Goal: Task Accomplishment & Management: Use online tool/utility

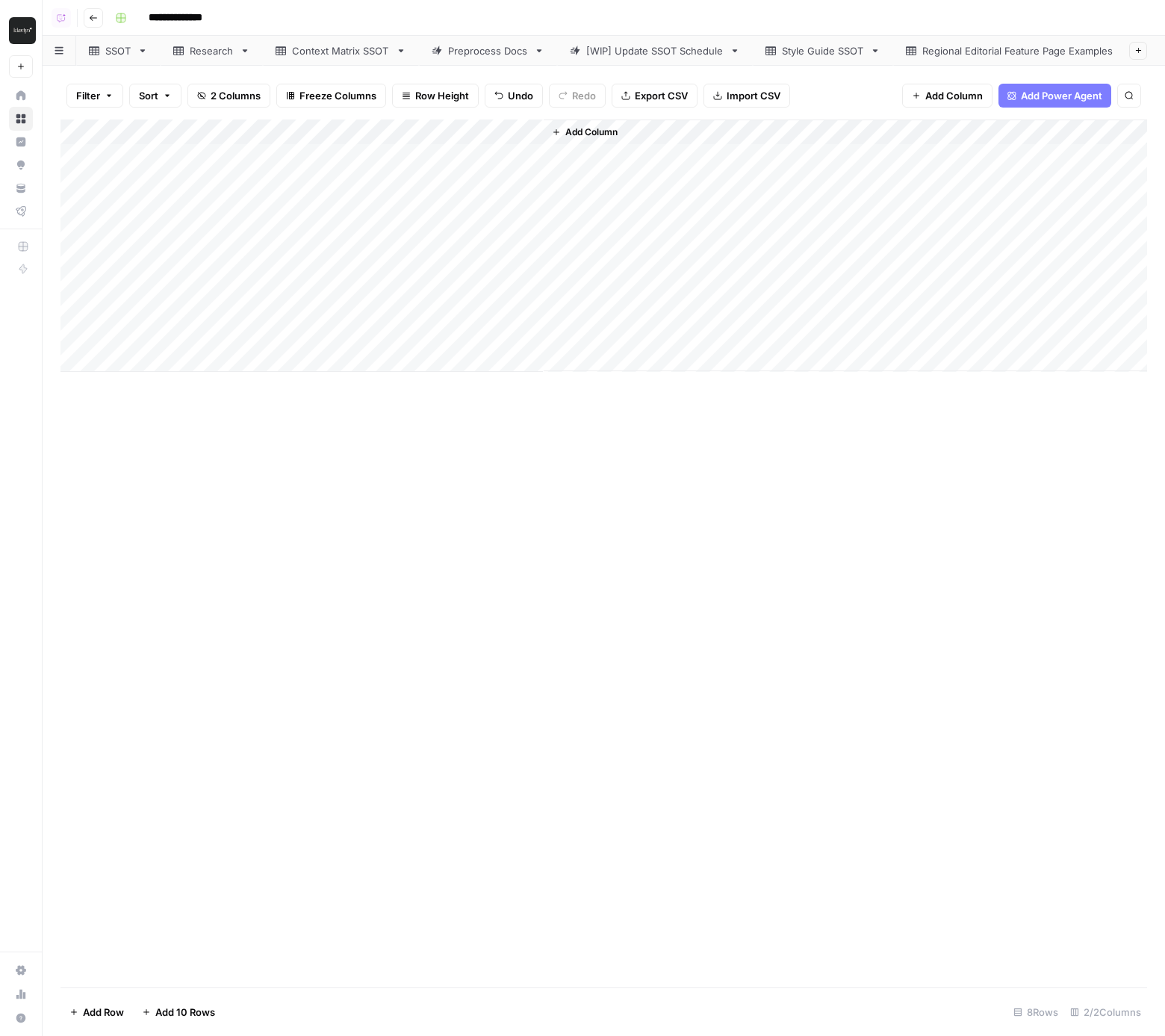
click at [531, 672] on div "Add Column" at bounding box center [603, 553] width 1087 height 867
click at [529, 157] on div "Add Column" at bounding box center [603, 245] width 1087 height 252
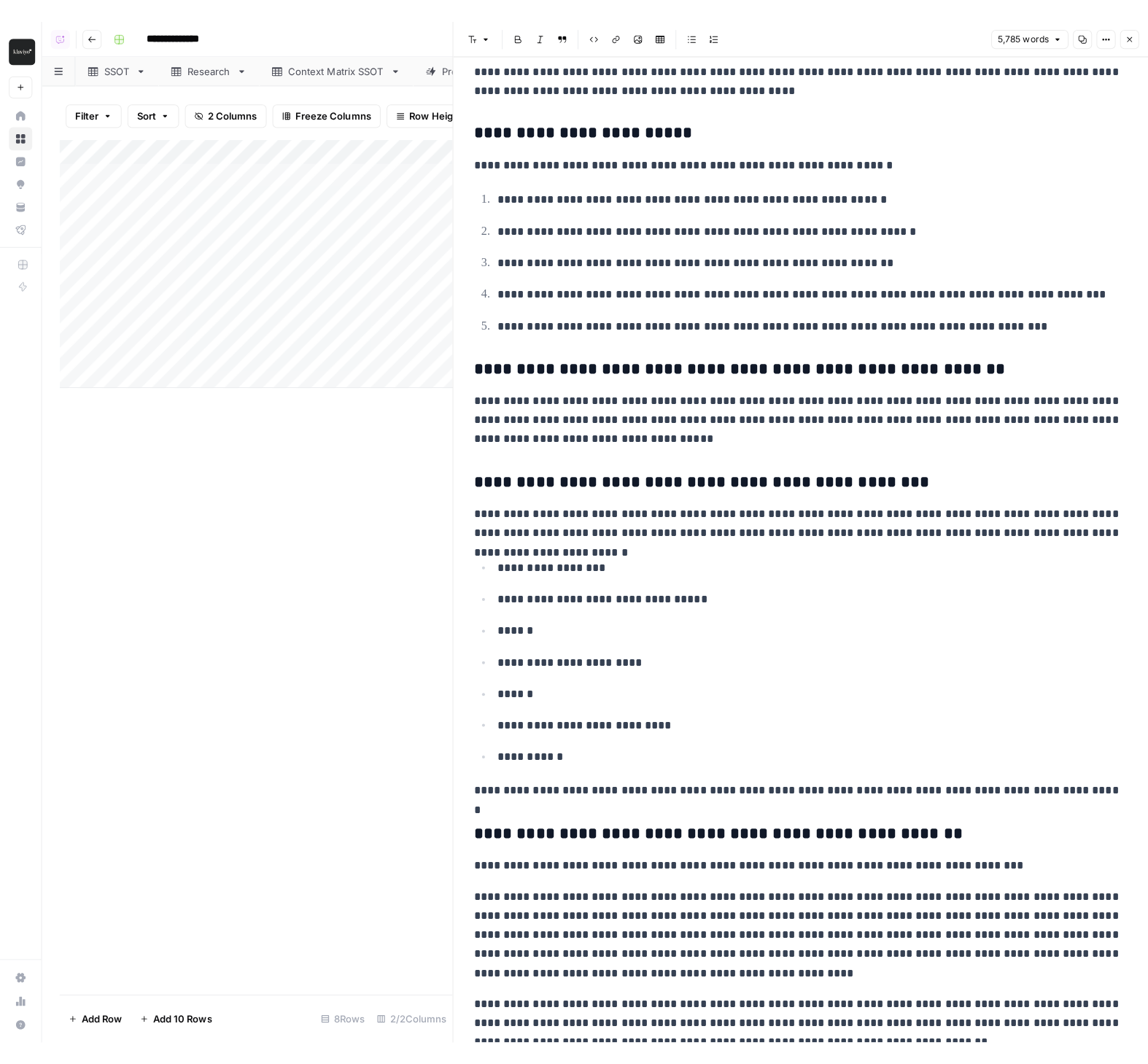
scroll to position [10967, 0]
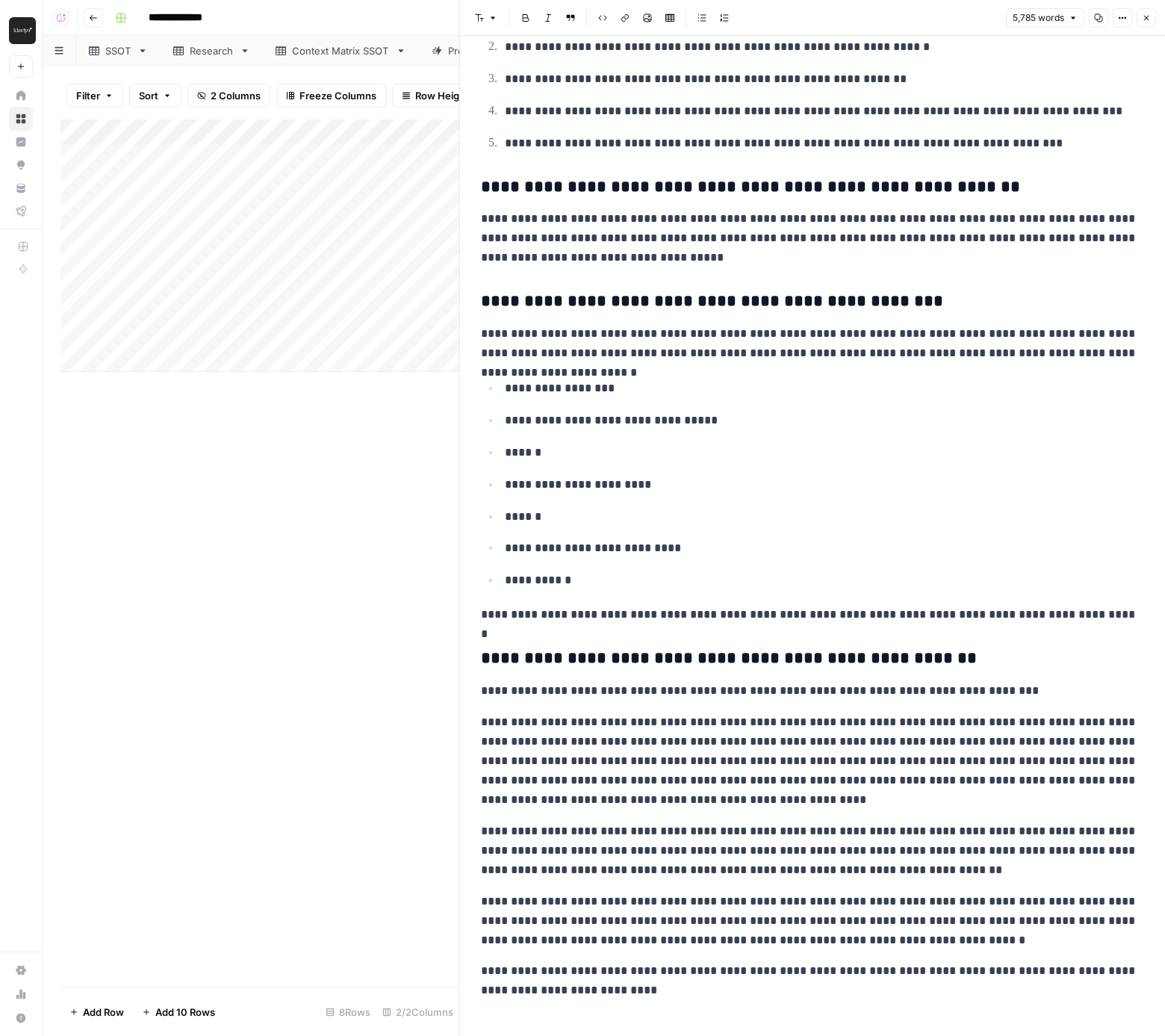
click at [213, 642] on div "Add Column" at bounding box center [259, 553] width 398 height 867
click at [1145, 16] on icon "button" at bounding box center [1146, 18] width 9 height 9
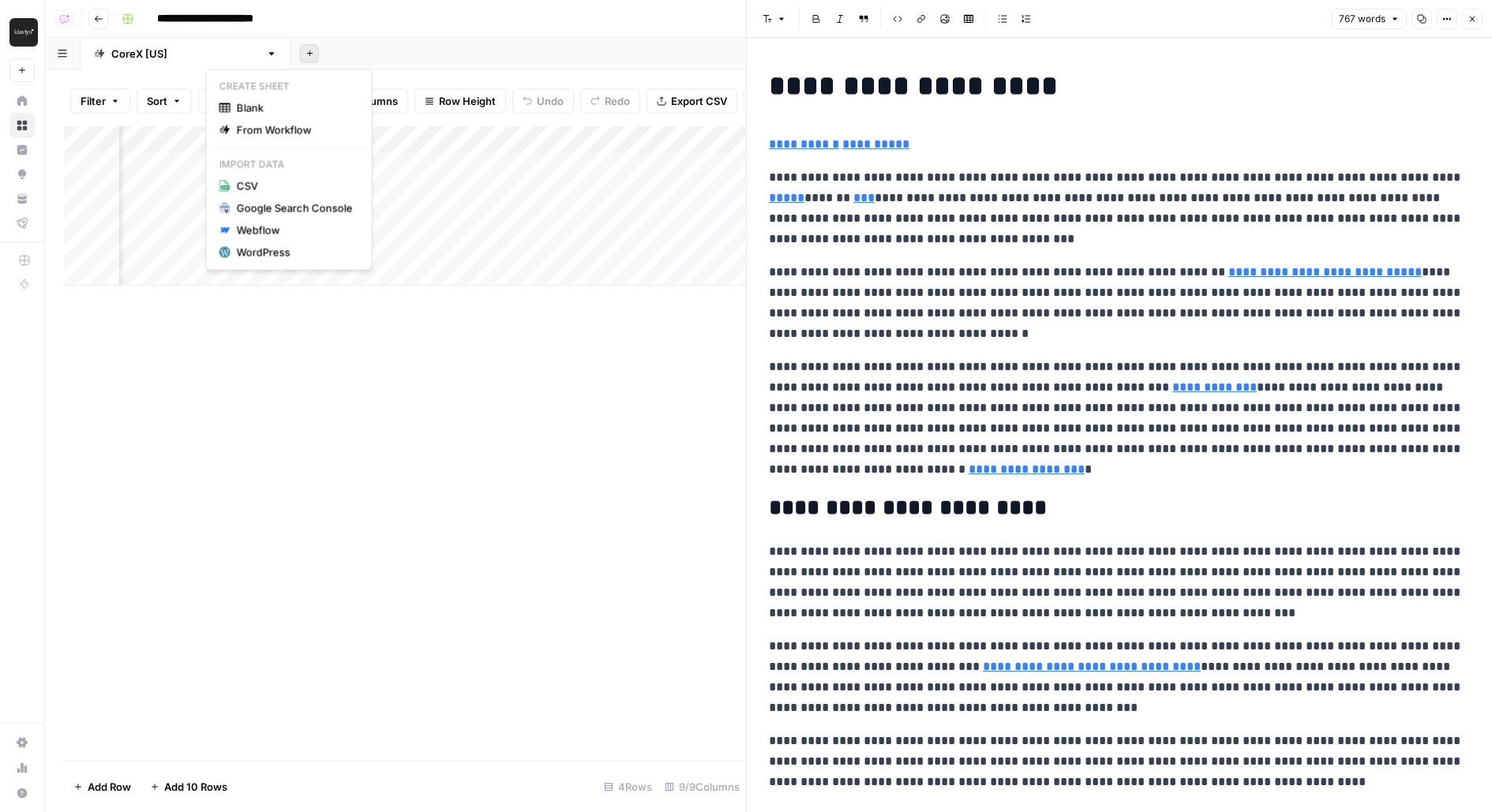
scroll to position [0, 832]
click at [392, 57] on div "Add Sheet" at bounding box center [891, 54] width 1202 height 32
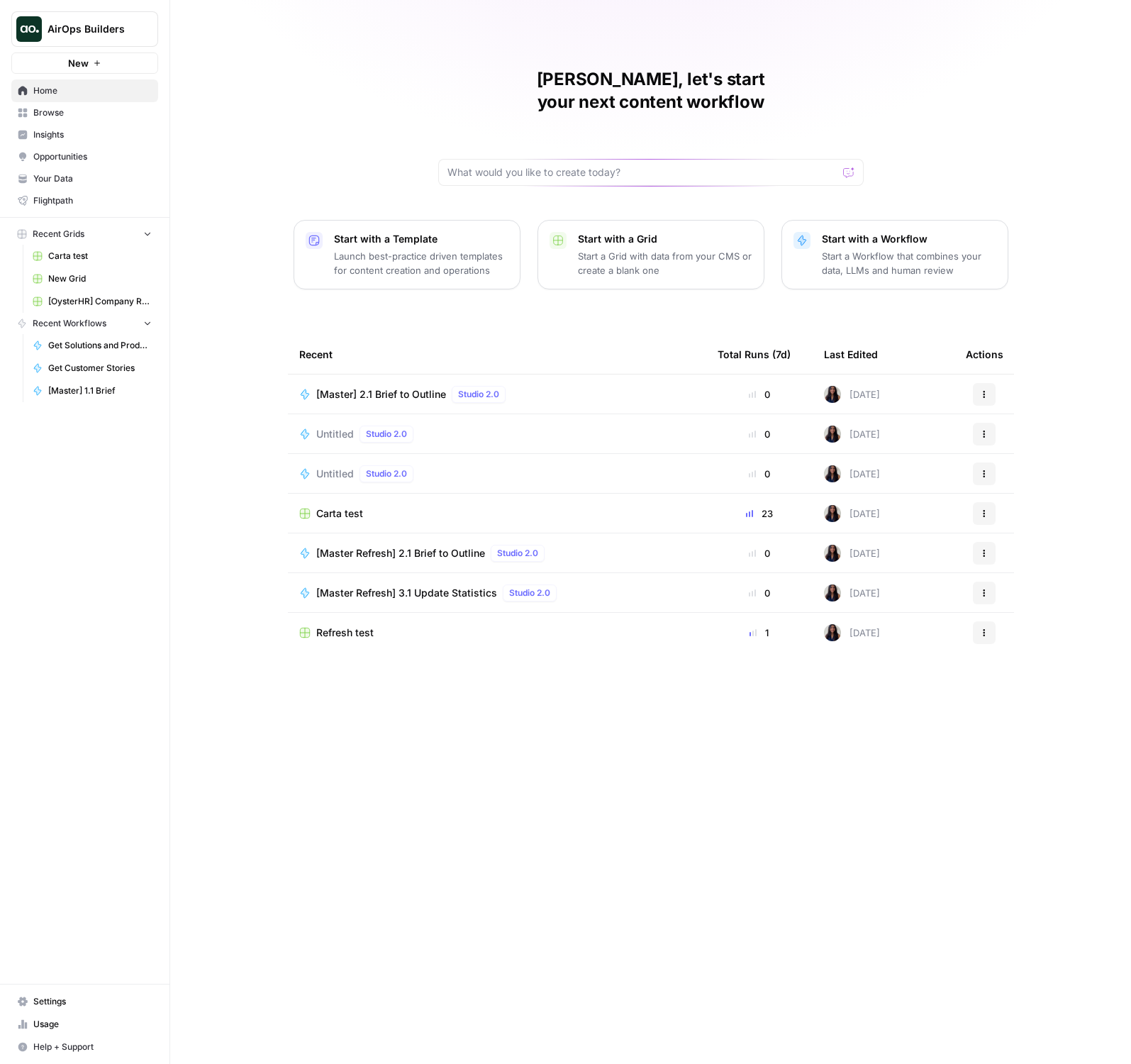
click at [133, 24] on span "AirOps Builders" at bounding box center [90, 29] width 86 height 14
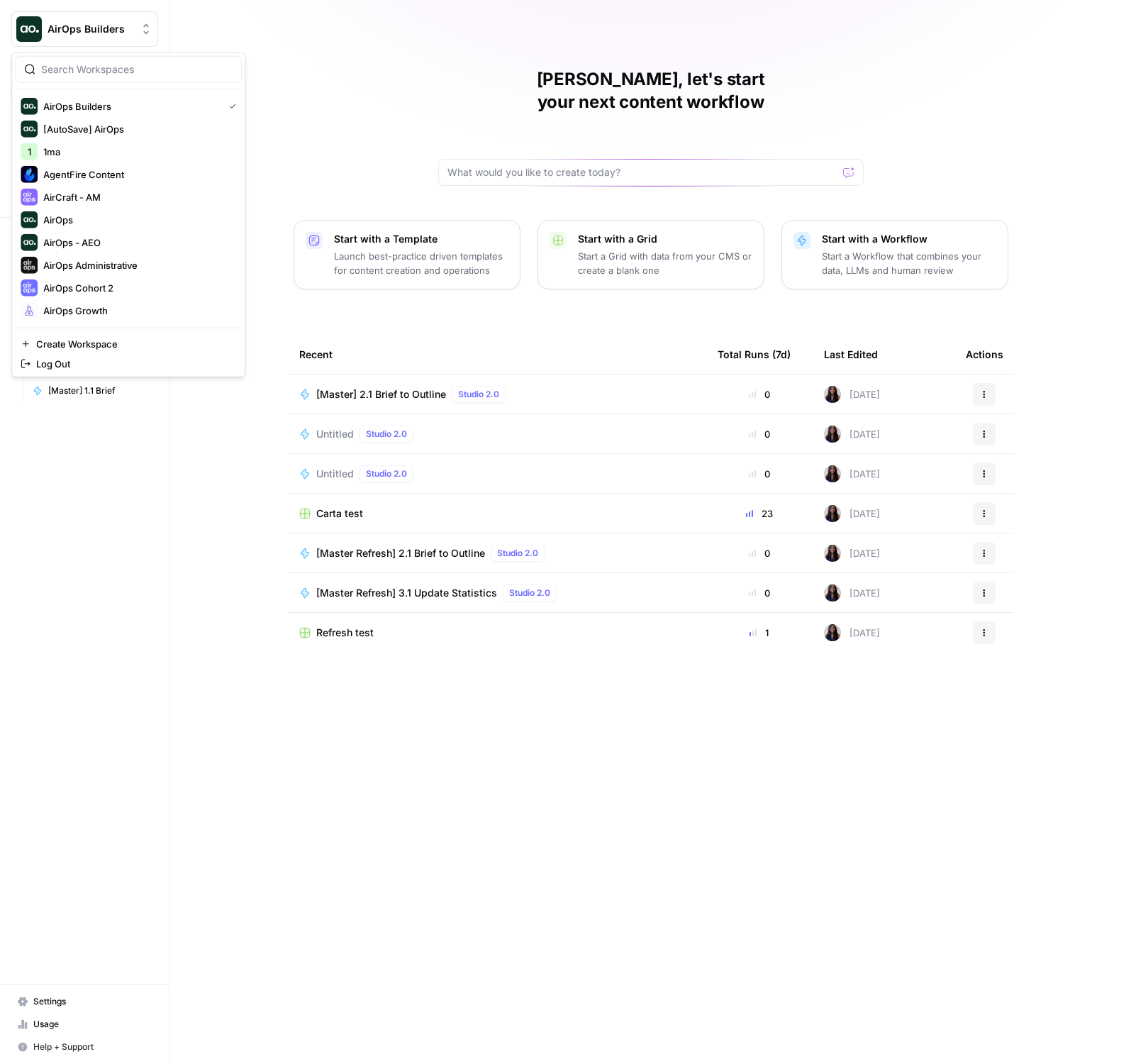
click at [138, 61] on div at bounding box center [128, 69] width 227 height 27
type input "n"
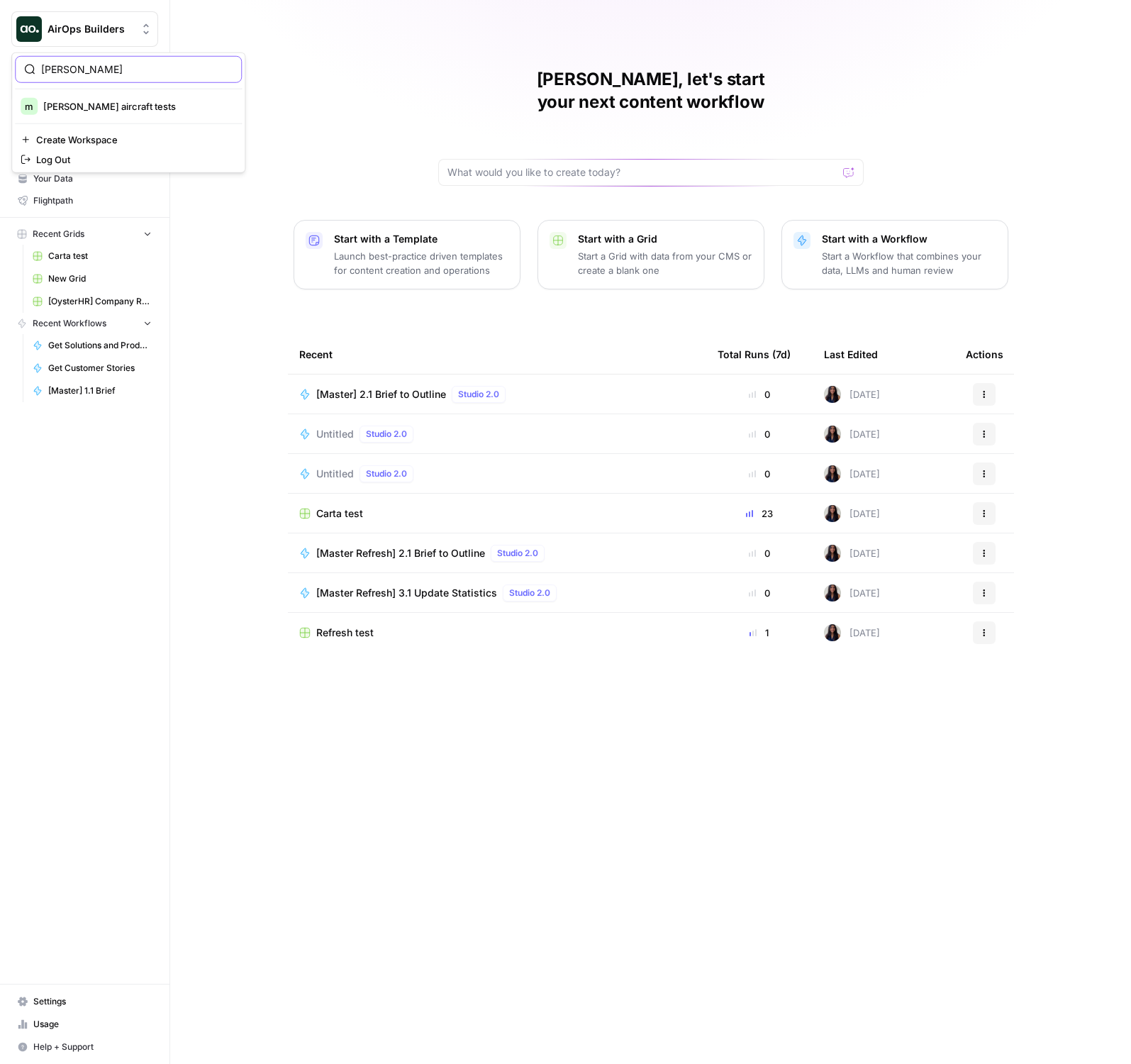
type input "melanie"
click button "m melanie aircraft tests" at bounding box center [128, 106] width 227 height 23
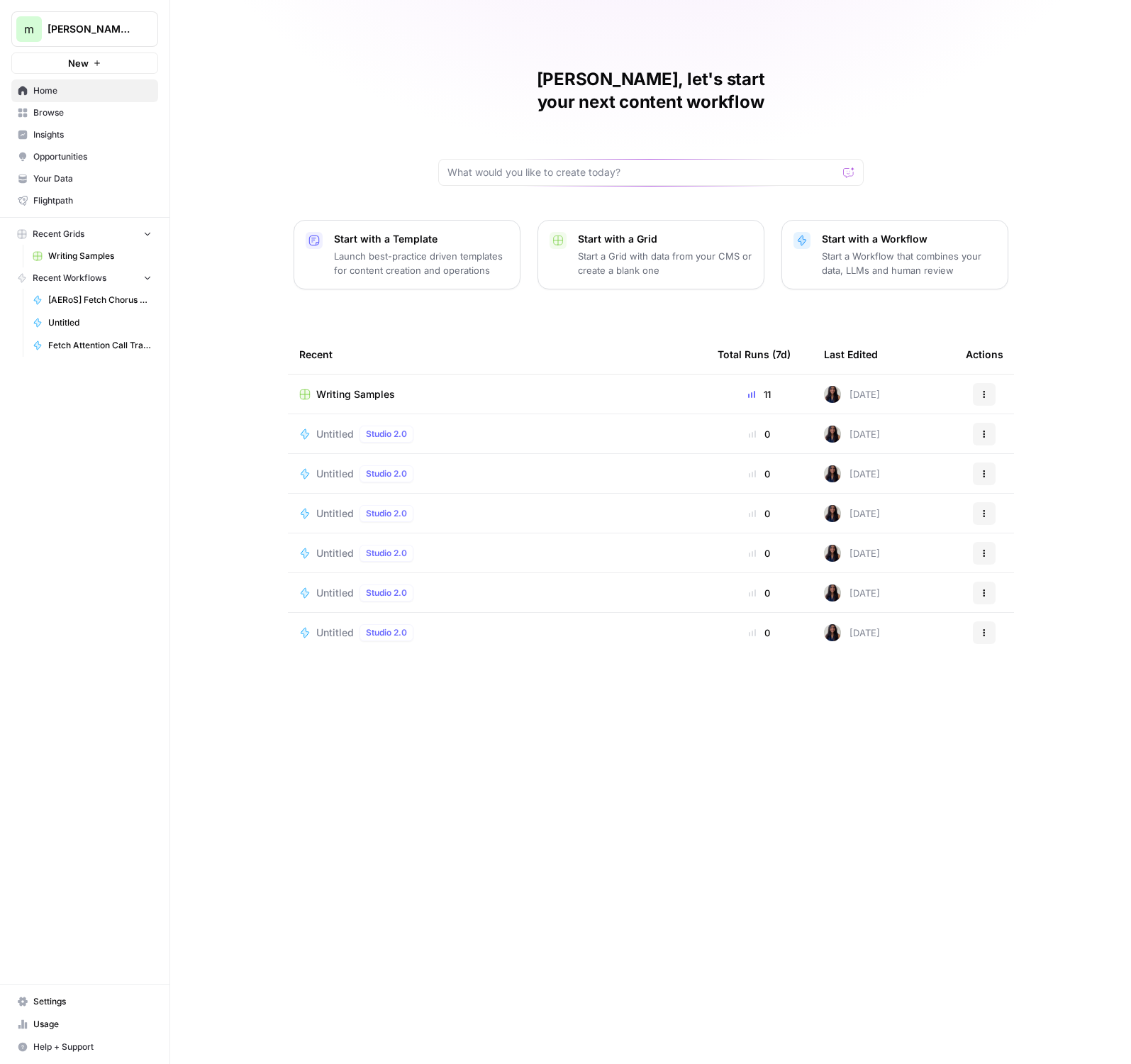
click at [368, 387] on span "Writing Samples" at bounding box center [355, 394] width 78 height 14
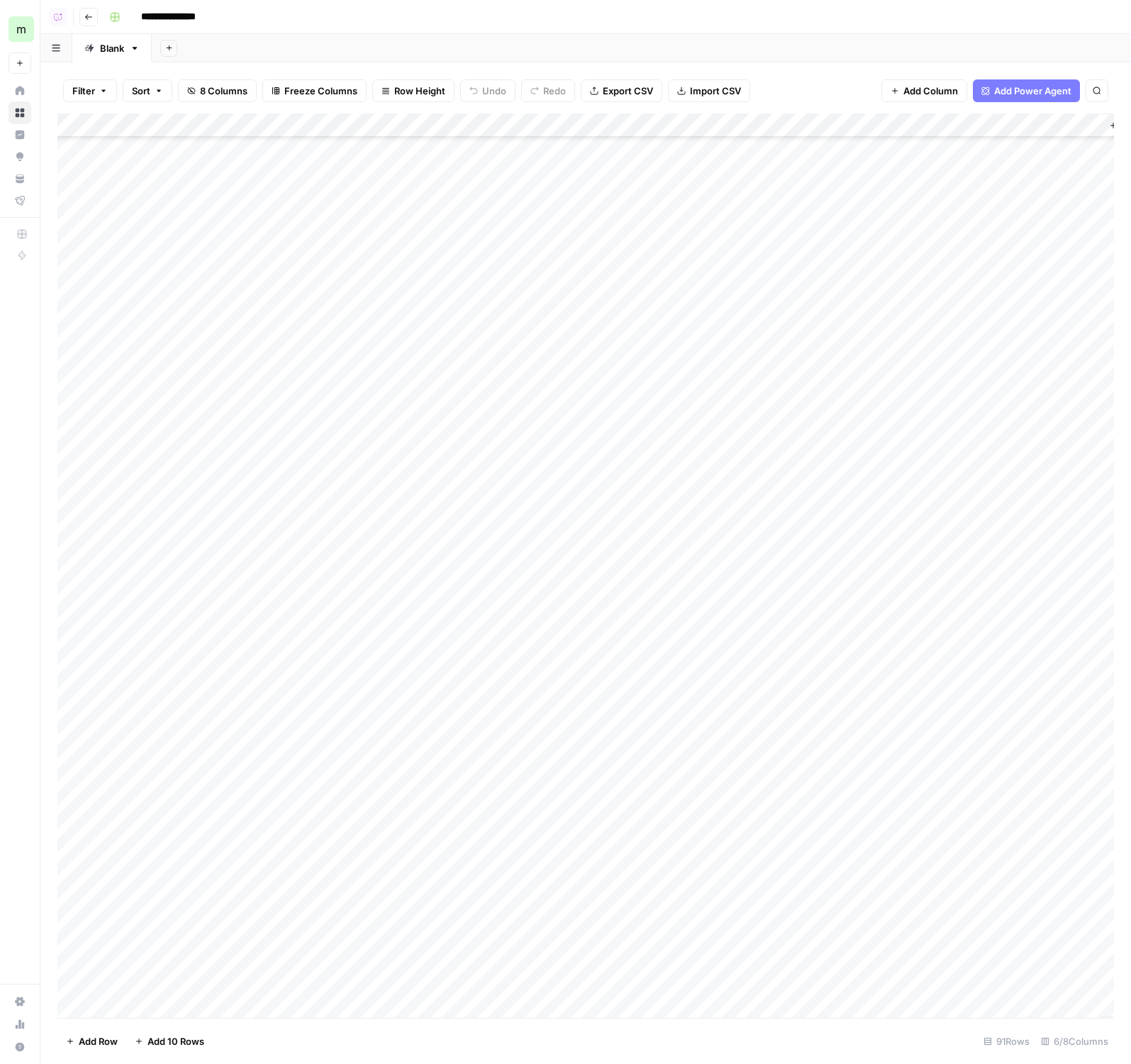
scroll to position [1336, 0]
click at [482, 905] on div "Add Column" at bounding box center [585, 566] width 1057 height 904
click at [482, 905] on div at bounding box center [393, 914] width 320 height 25
click at [419, 905] on input at bounding box center [353, 914] width 227 height 17
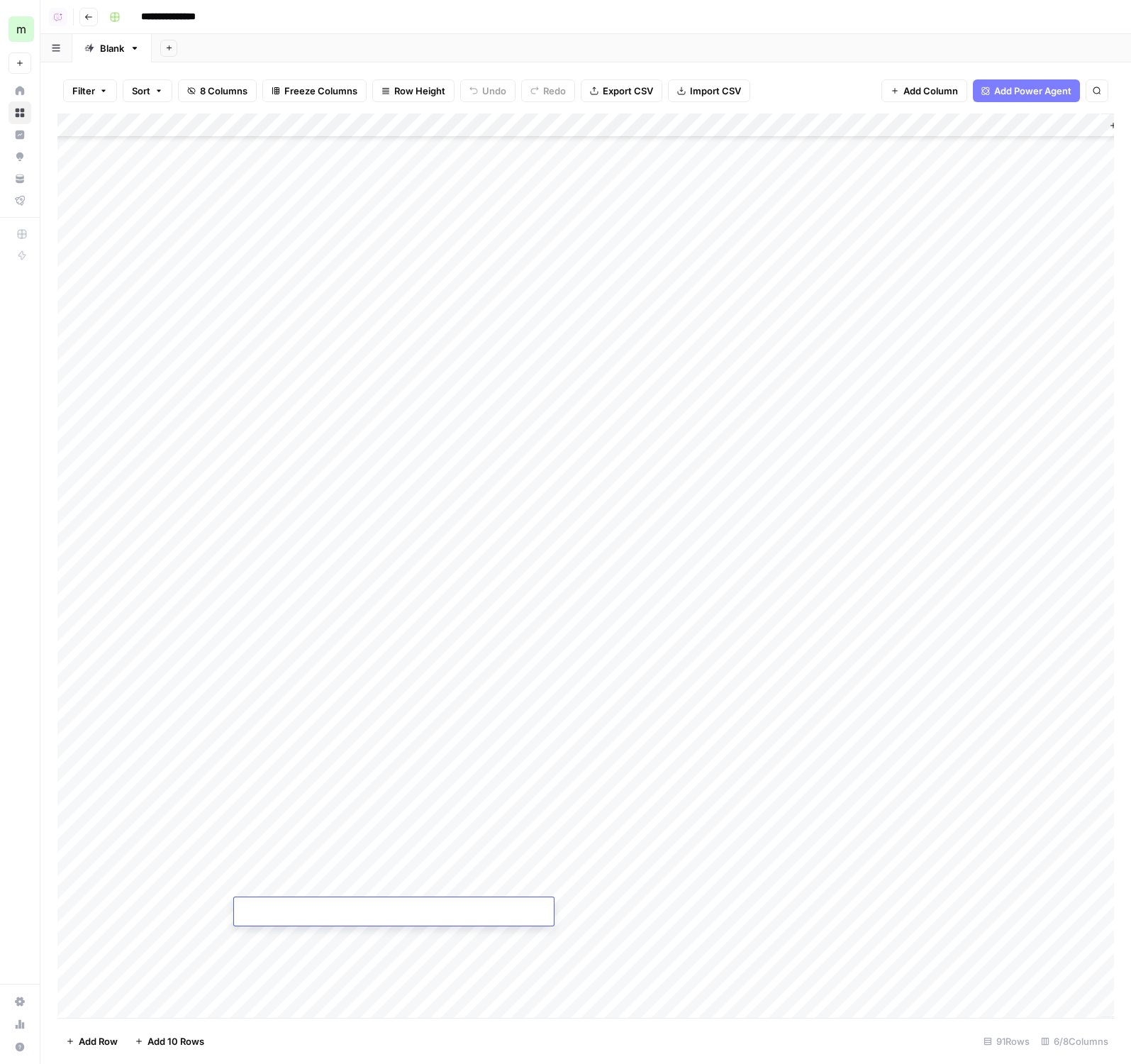
paste input "**********"
type input "**********"
click at [603, 909] on div "Add Column" at bounding box center [585, 566] width 1057 height 904
click at [353, 936] on div "Add Column" at bounding box center [585, 566] width 1057 height 904
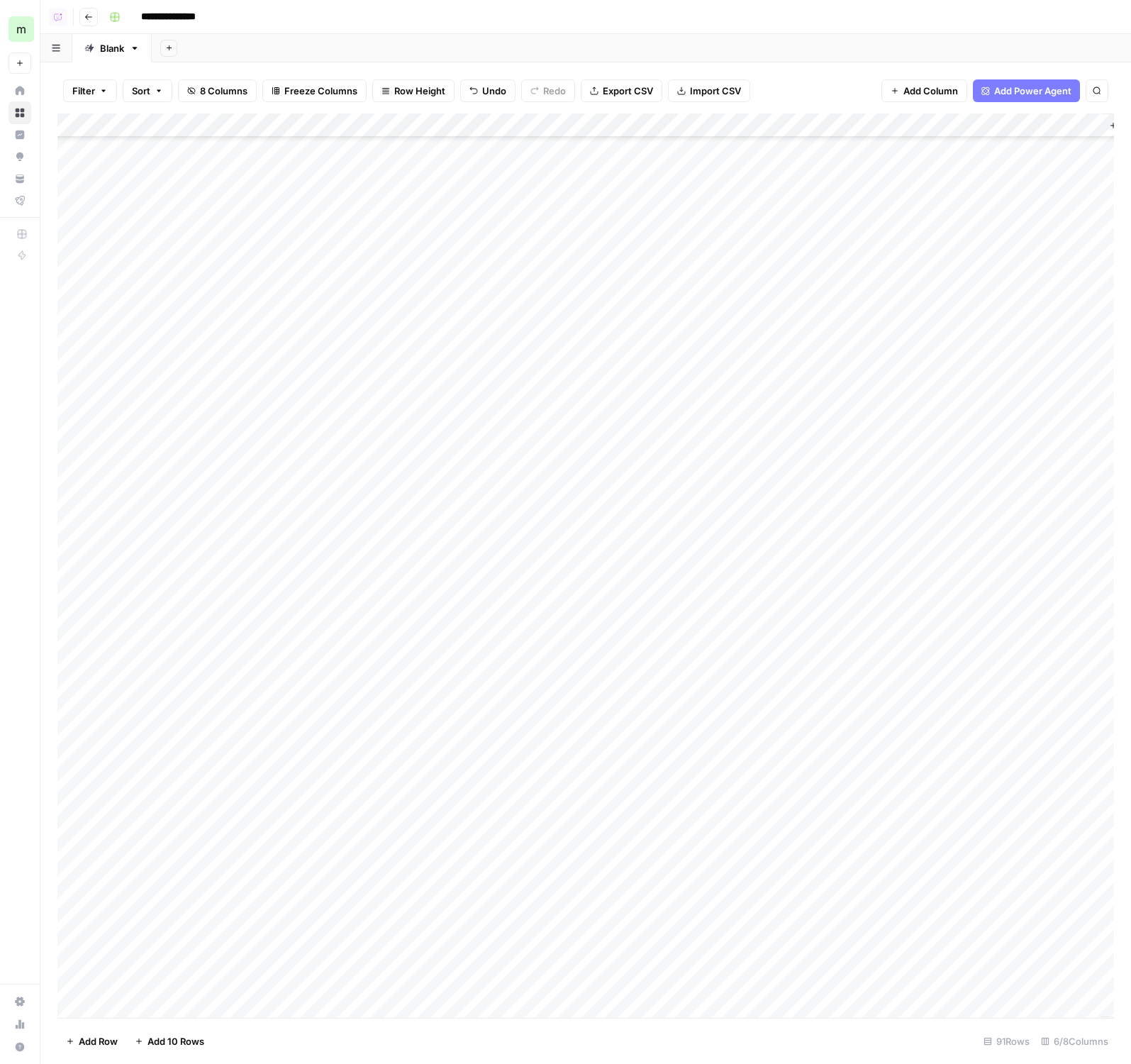
click at [353, 936] on div "Add Column" at bounding box center [585, 566] width 1057 height 904
click at [353, 936] on input at bounding box center [353, 938] width 227 height 17
type input "**********"
click at [671, 931] on div "Add Column" at bounding box center [585, 566] width 1057 height 904
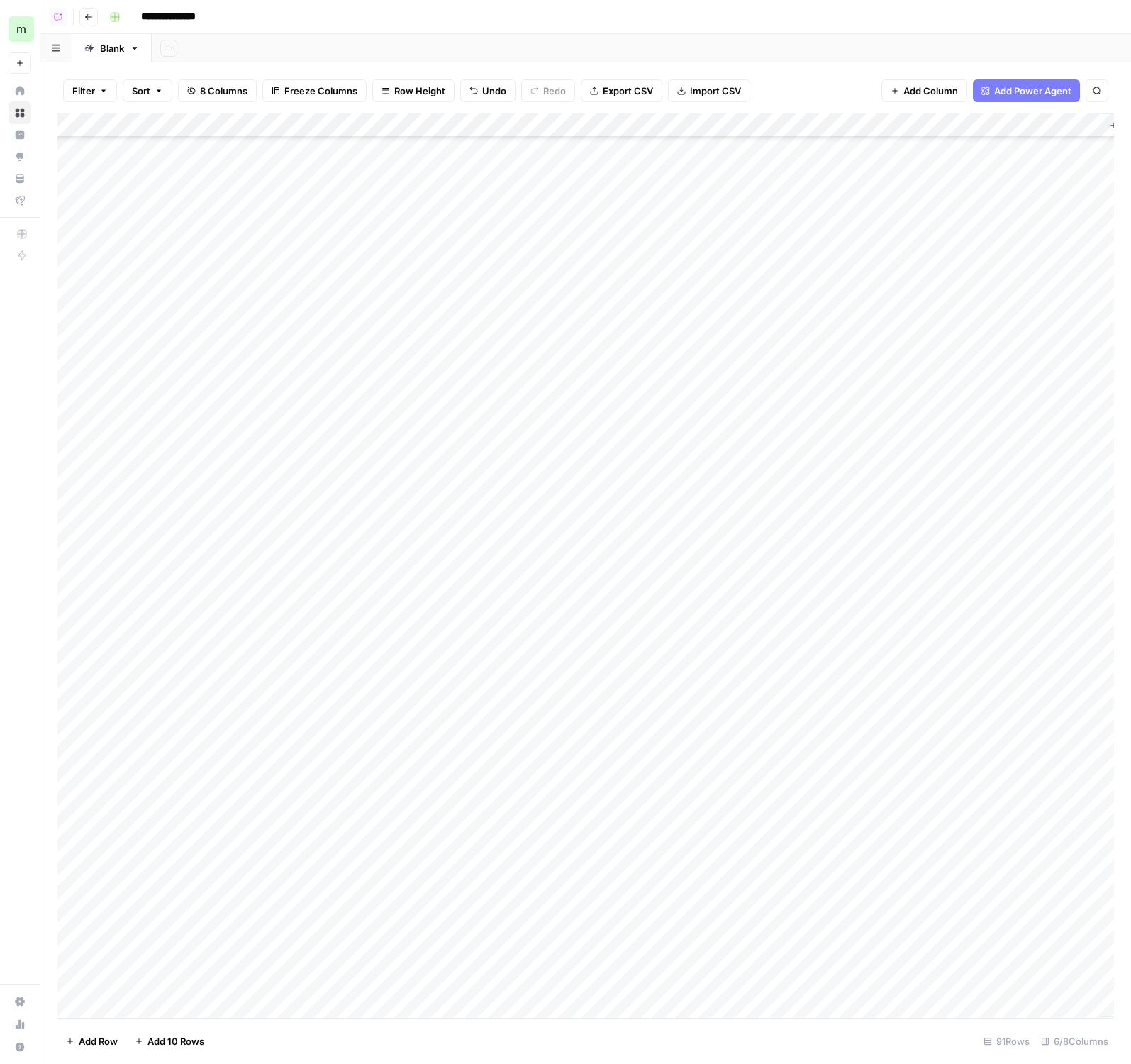
click at [445, 962] on div "Add Column" at bounding box center [585, 566] width 1057 height 904
type input "**********"
click at [511, 981] on div "Add Column" at bounding box center [585, 566] width 1057 height 904
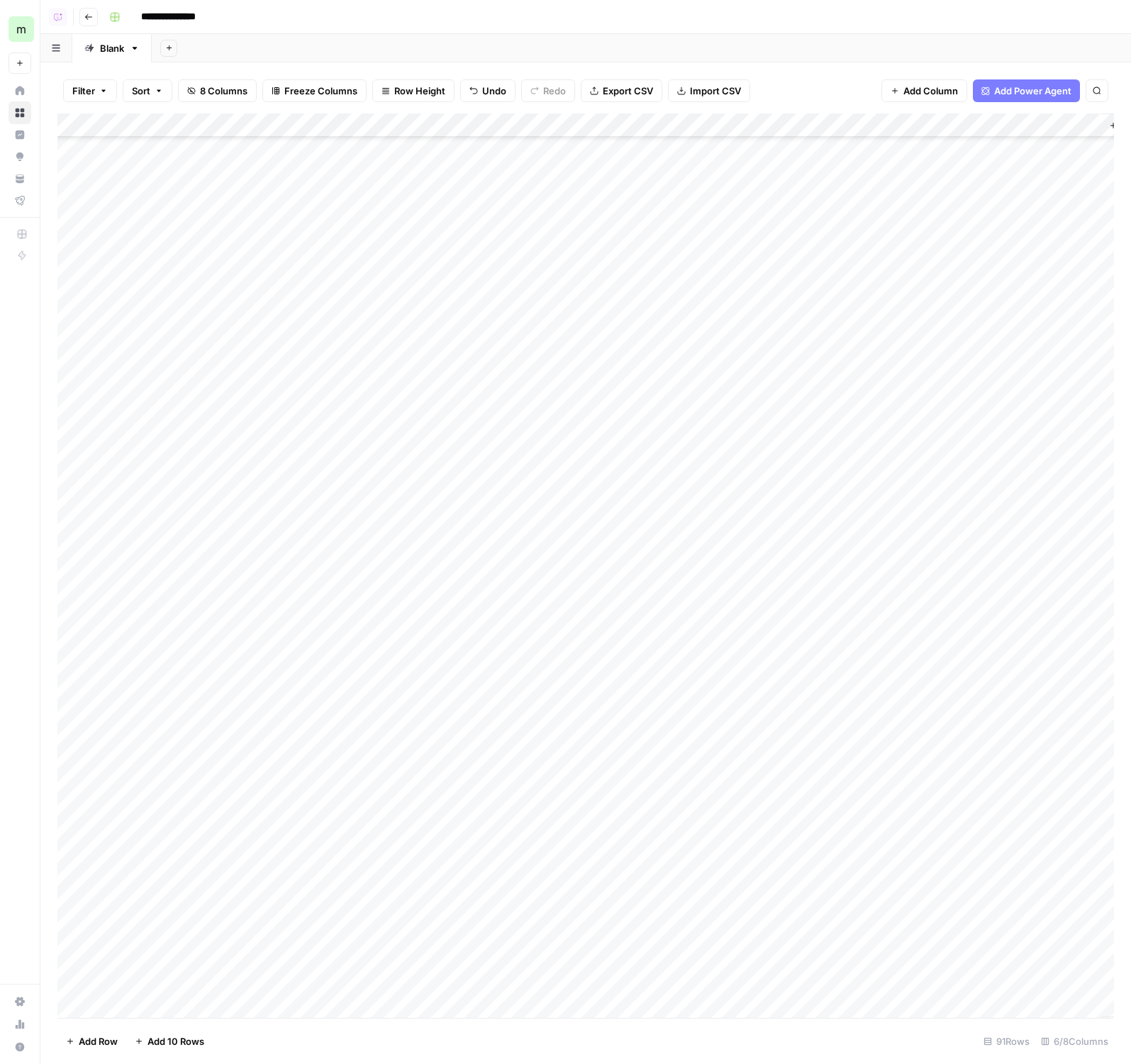
click at [511, 981] on div "Add Column" at bounding box center [585, 566] width 1057 height 904
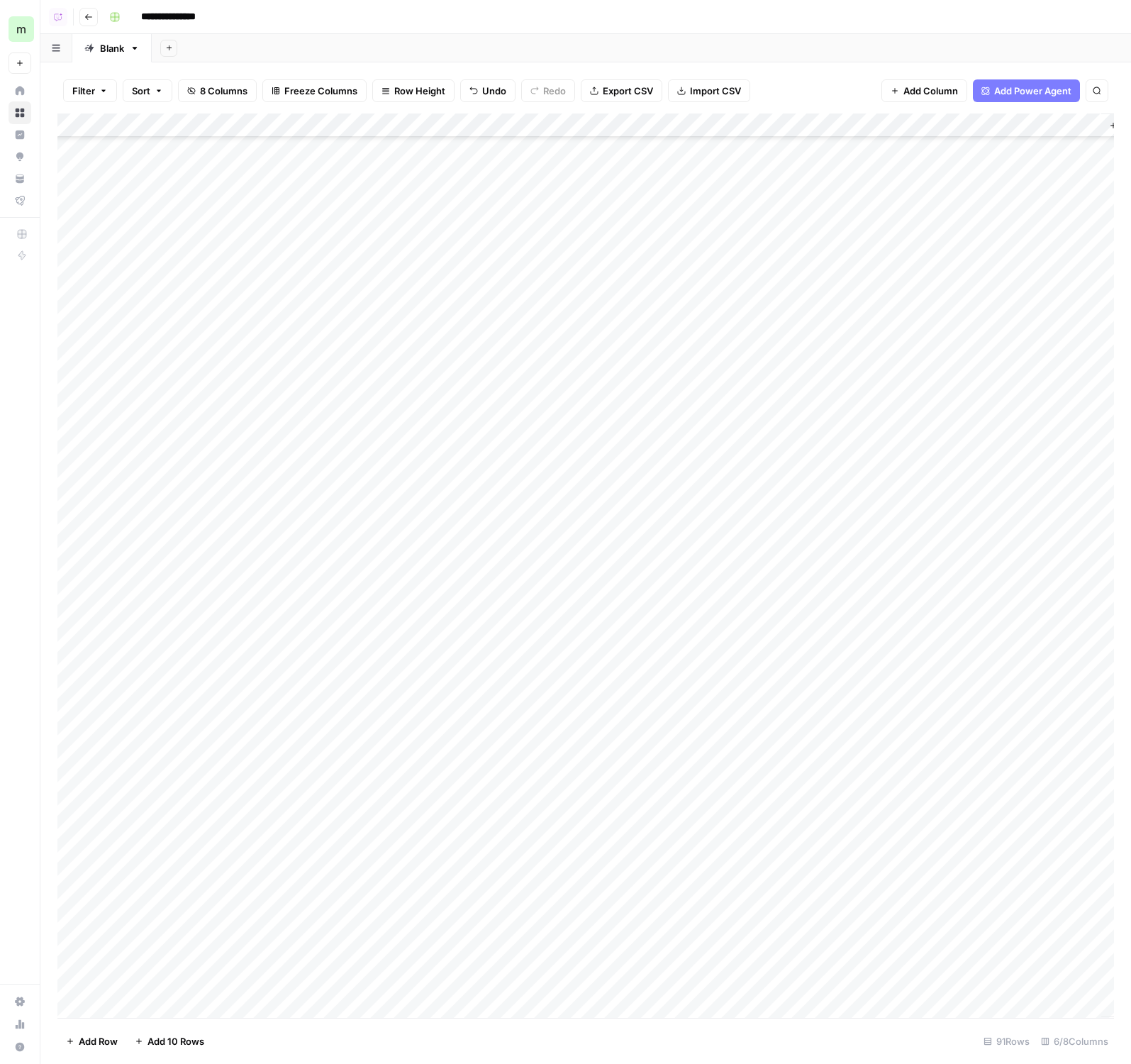
click at [472, 981] on div "Add Column" at bounding box center [585, 566] width 1057 height 904
click at [169, 1011] on div "Add Column" at bounding box center [585, 566] width 1057 height 904
click at [188, 1012] on div "Add Column" at bounding box center [585, 566] width 1057 height 904
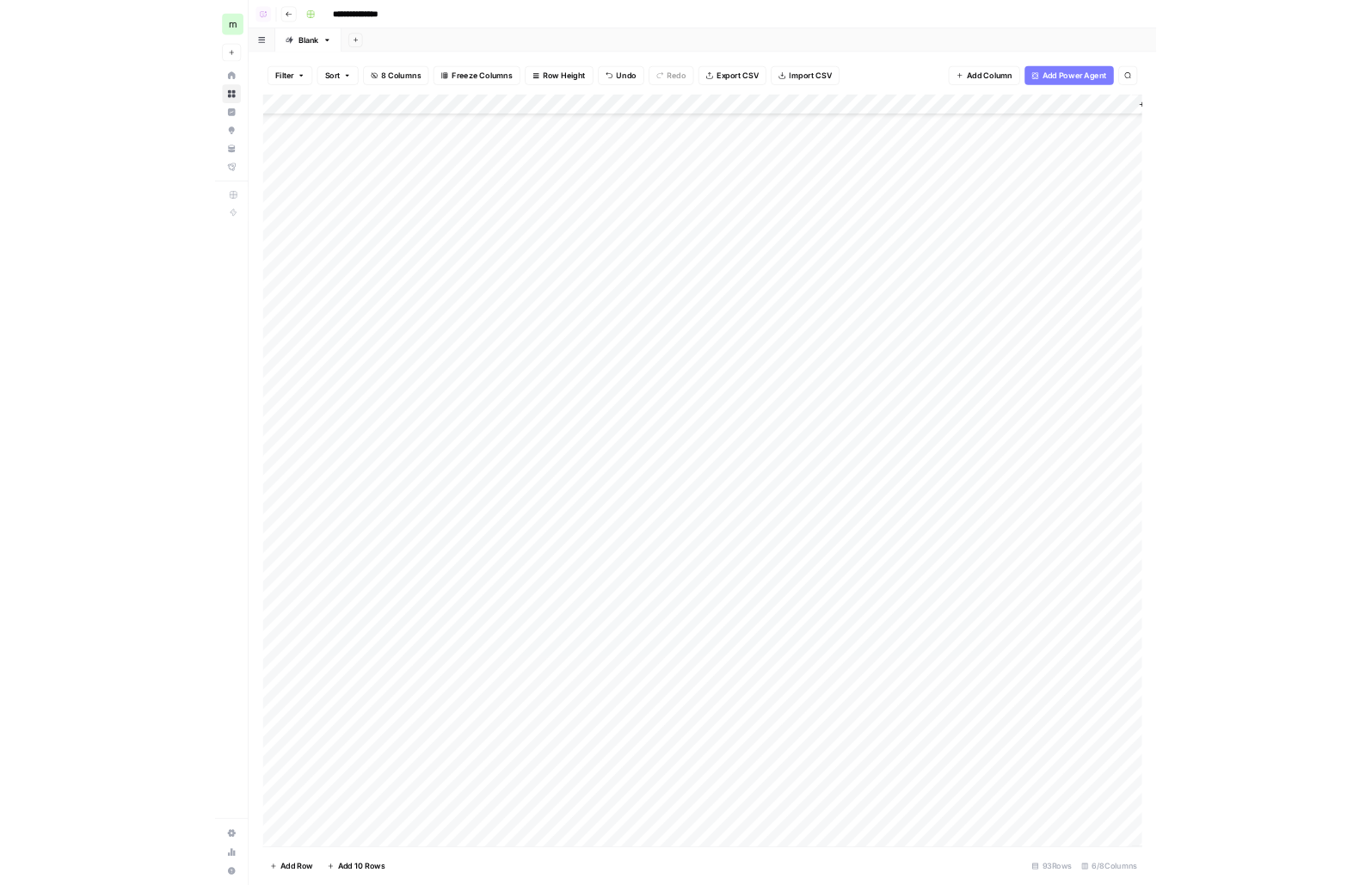
scroll to position [1679, 0]
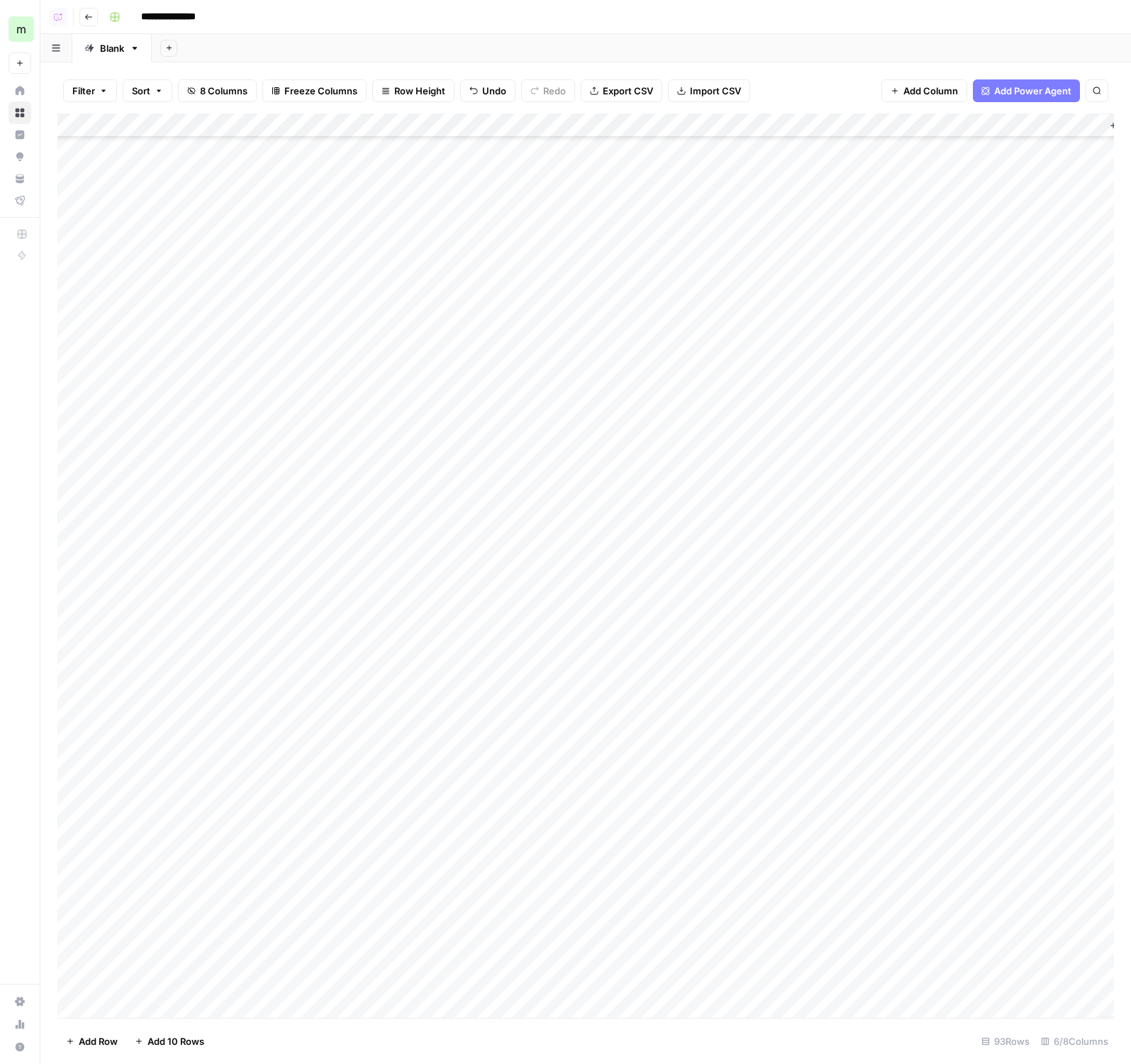
click at [693, 917] on div "Add Column" at bounding box center [585, 566] width 1057 height 904
click at [649, 935] on div "Add Column" at bounding box center [585, 566] width 1057 height 904
